Goal: Navigation & Orientation: Find specific page/section

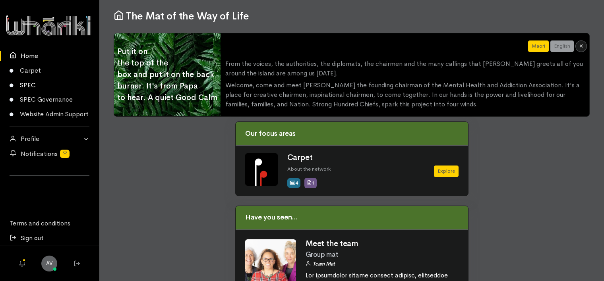
click at [32, 83] on font "SPEC" at bounding box center [28, 86] width 16 height 10
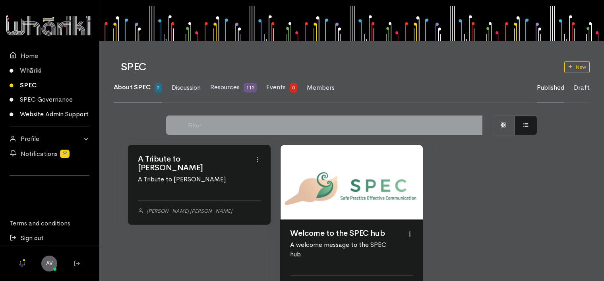
click at [54, 114] on link "Website Admin Support" at bounding box center [49, 114] width 99 height 15
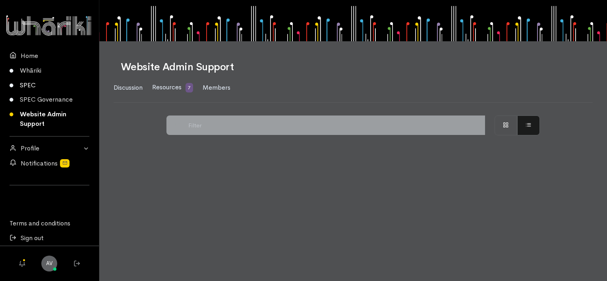
click at [32, 86] on link "SPEC" at bounding box center [49, 85] width 99 height 15
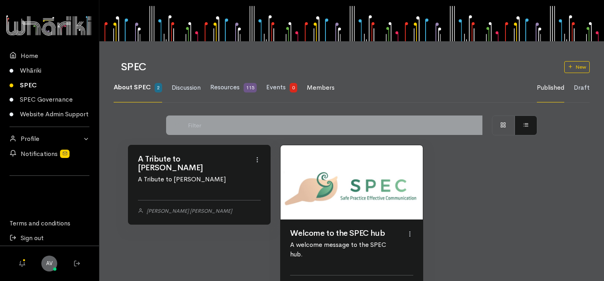
click at [318, 86] on span "Members" at bounding box center [321, 87] width 28 height 8
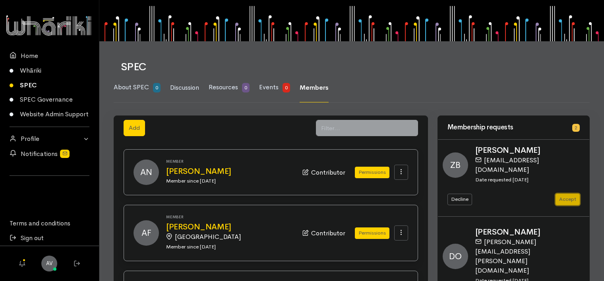
click at [572, 194] on button "Accept" at bounding box center [568, 200] width 24 height 12
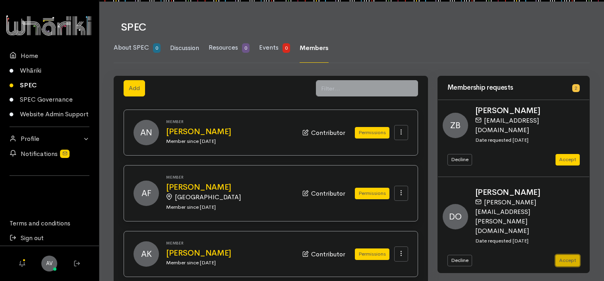
click at [569, 255] on button "Accept" at bounding box center [568, 261] width 24 height 12
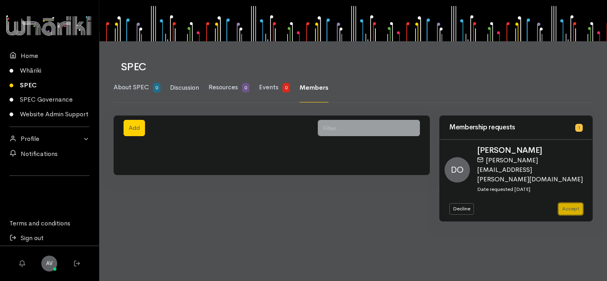
click at [572, 203] on button "Accept" at bounding box center [571, 209] width 24 height 12
